Goal: Navigation & Orientation: Find specific page/section

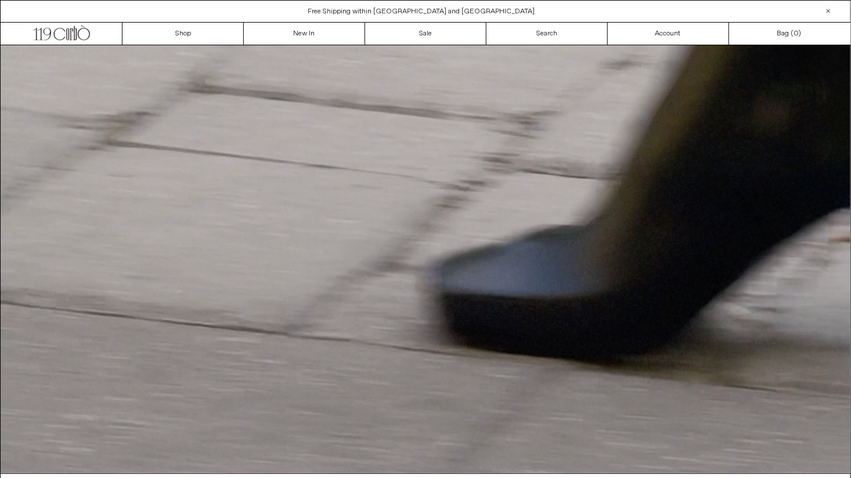
click at [176, 33] on div "Close dialog JOIN OUR MAILING LIST Subscribe to receive 10% off your first purc…" at bounding box center [425, 239] width 851 height 478
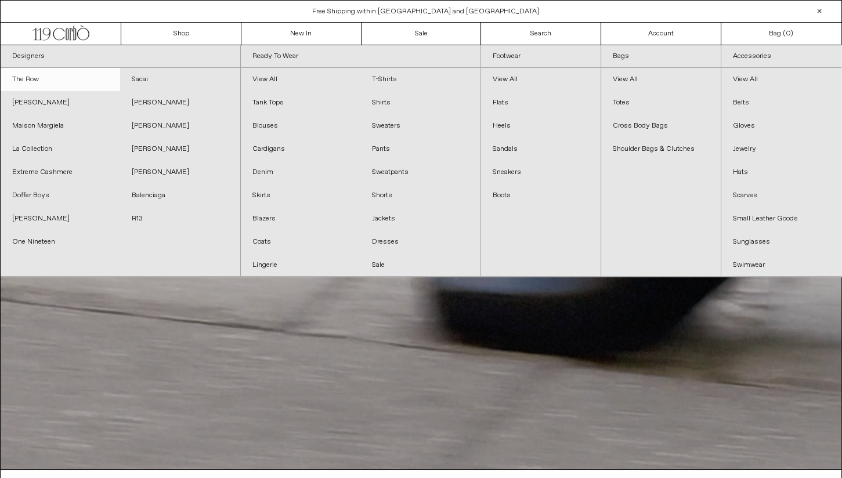
click at [29, 75] on link "The Row" at bounding box center [61, 79] width 120 height 23
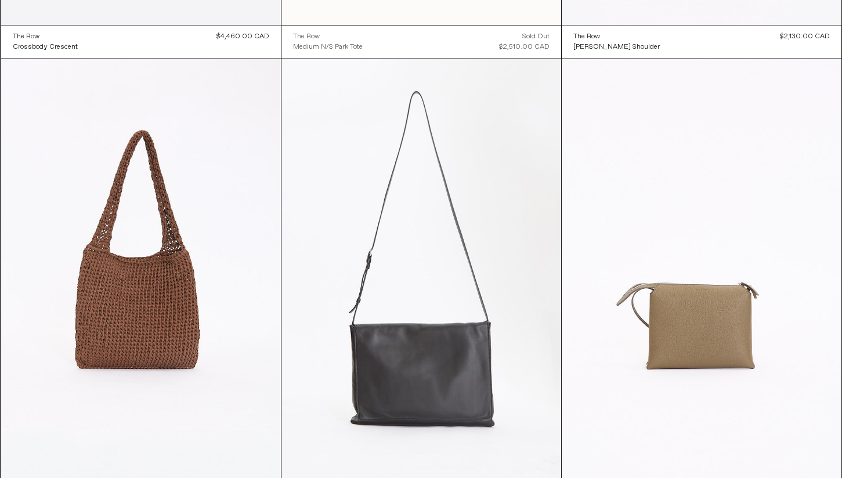
scroll to position [5023, 0]
